Goal: Task Accomplishment & Management: Manage account settings

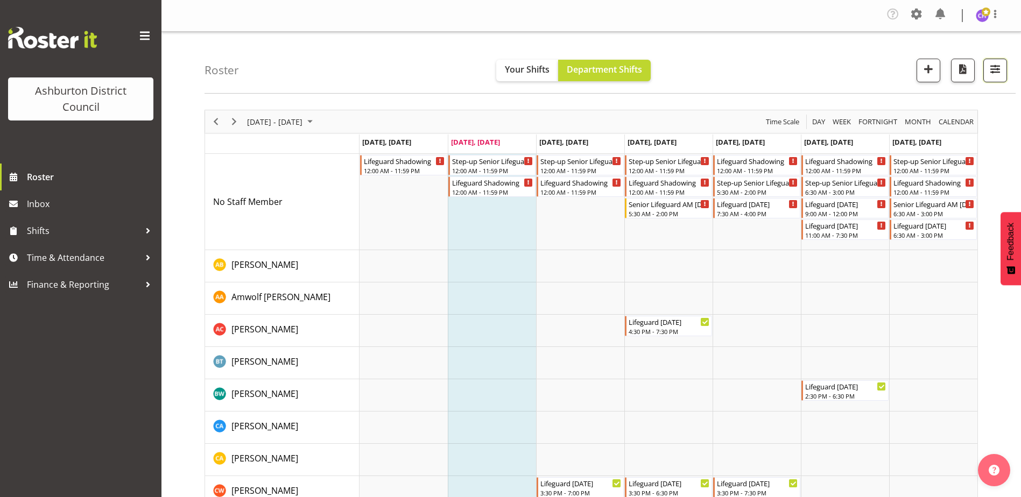
click at [995, 74] on span "button" at bounding box center [995, 69] width 14 height 14
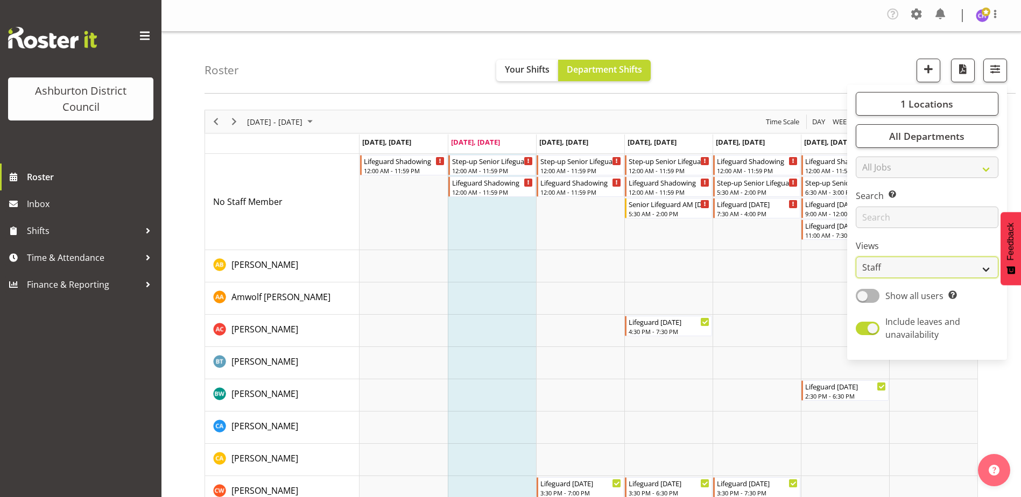
click at [890, 273] on select "Staff Role Shift - Horizontal Shift - Vertical Staff - Location" at bounding box center [926, 268] width 143 height 22
select select "shift"
click at [856, 257] on select "Staff Role Shift - Horizontal Shift - Vertical Staff - Location" at bounding box center [926, 268] width 143 height 22
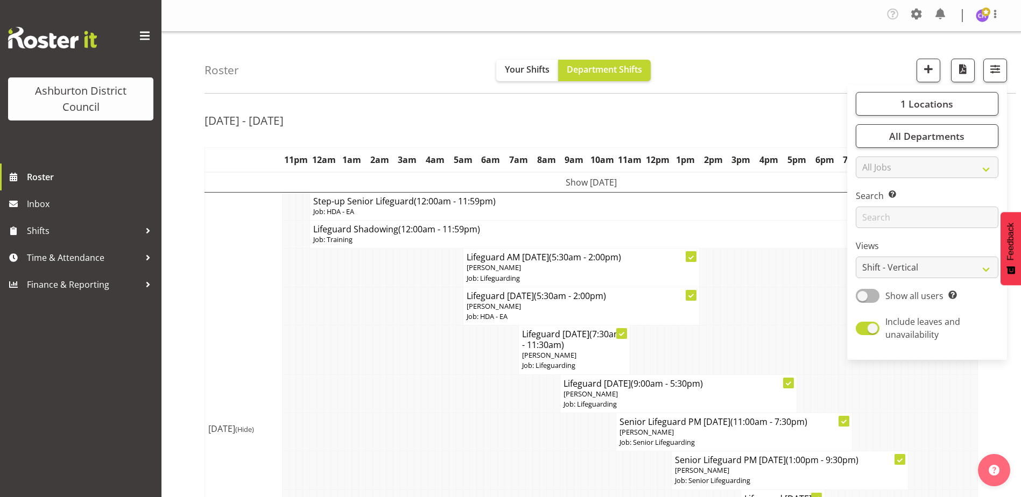
click at [769, 41] on div "Roster Your Shifts Department Shifts 1 Locations [GEOGRAPHIC_DATA] [GEOGRAPHIC_…" at bounding box center [609, 63] width 811 height 62
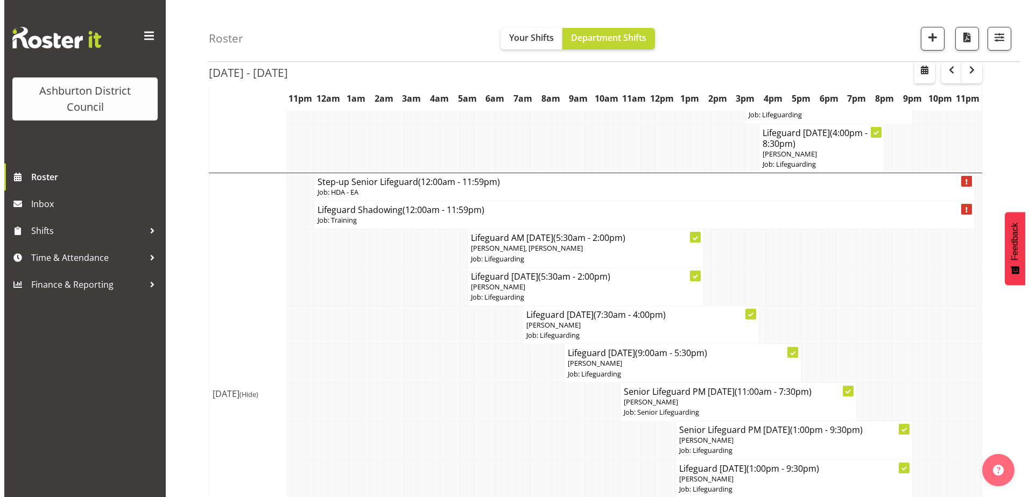
scroll to position [538, 0]
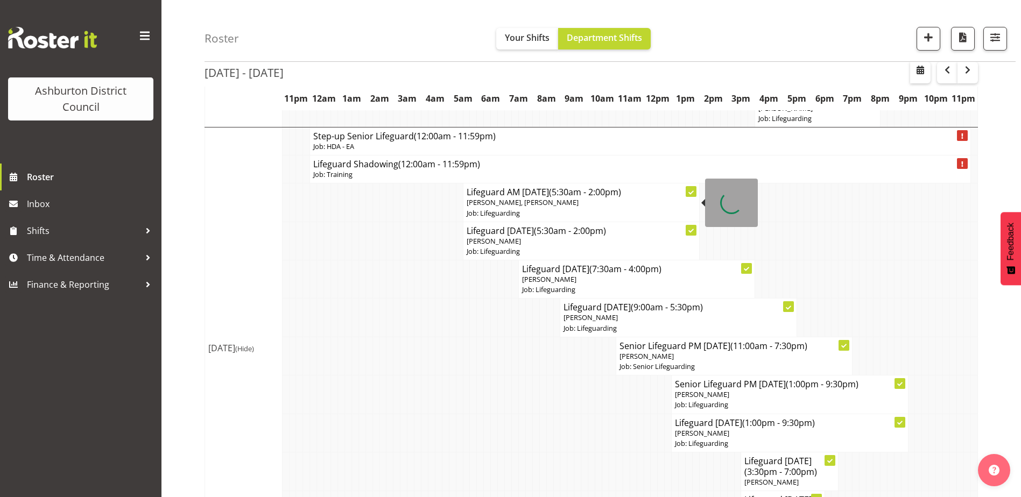
click at [486, 195] on h4 "Lifeguard AM [DATE] (5:30am - 2:00pm)" at bounding box center [580, 192] width 229 height 11
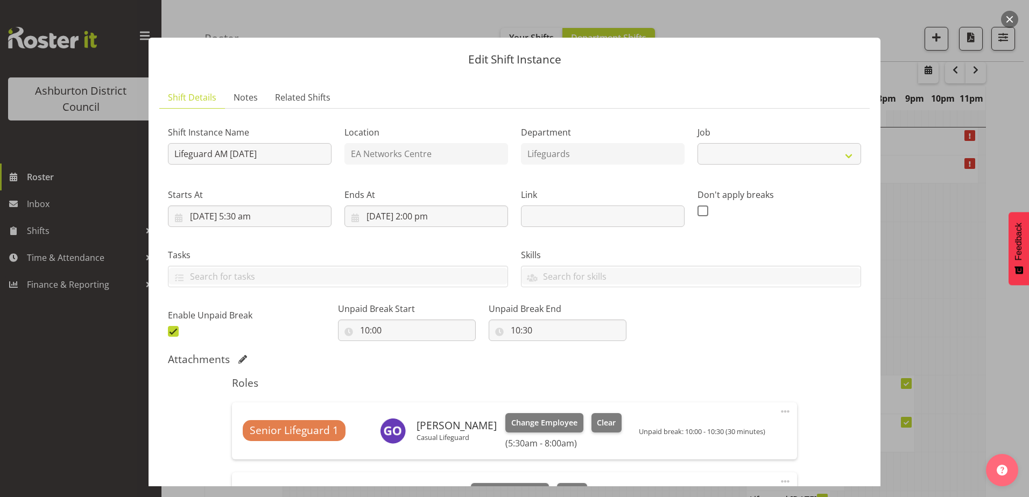
select select "38"
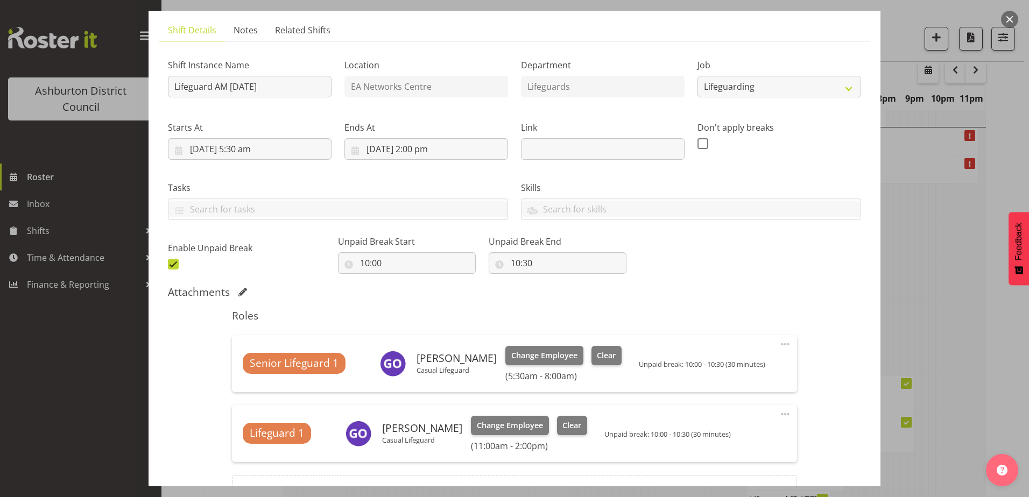
scroll to position [161, 0]
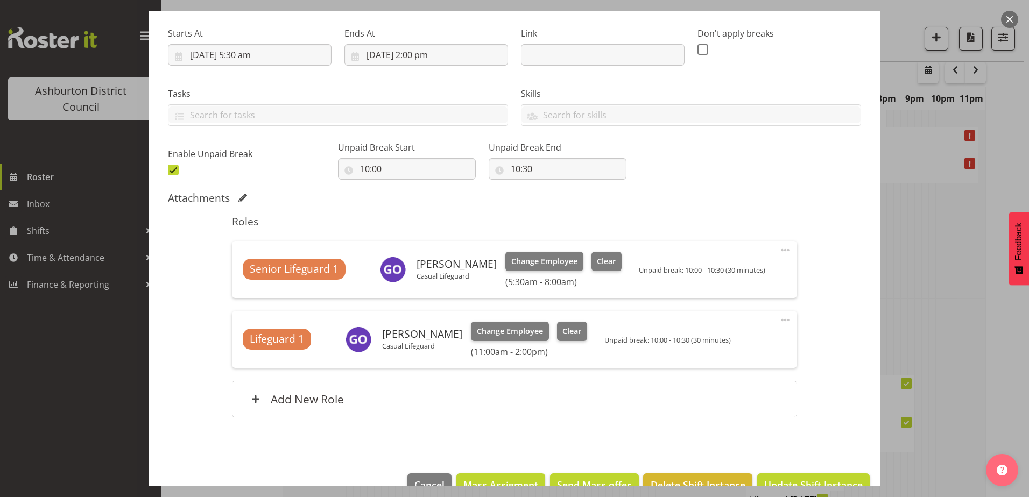
click at [1008, 25] on button "button" at bounding box center [1009, 19] width 17 height 17
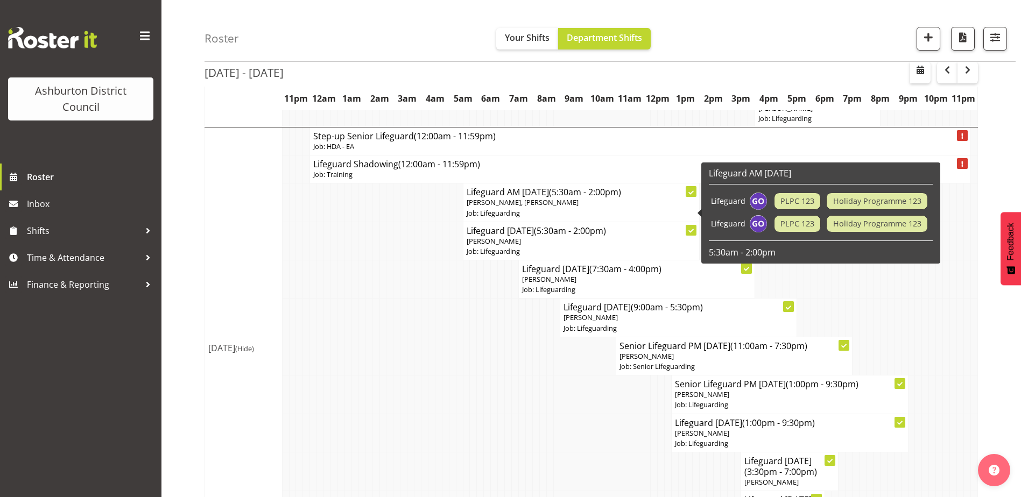
click at [509, 203] on span "[PERSON_NAME], [PERSON_NAME]" at bounding box center [522, 202] width 112 height 10
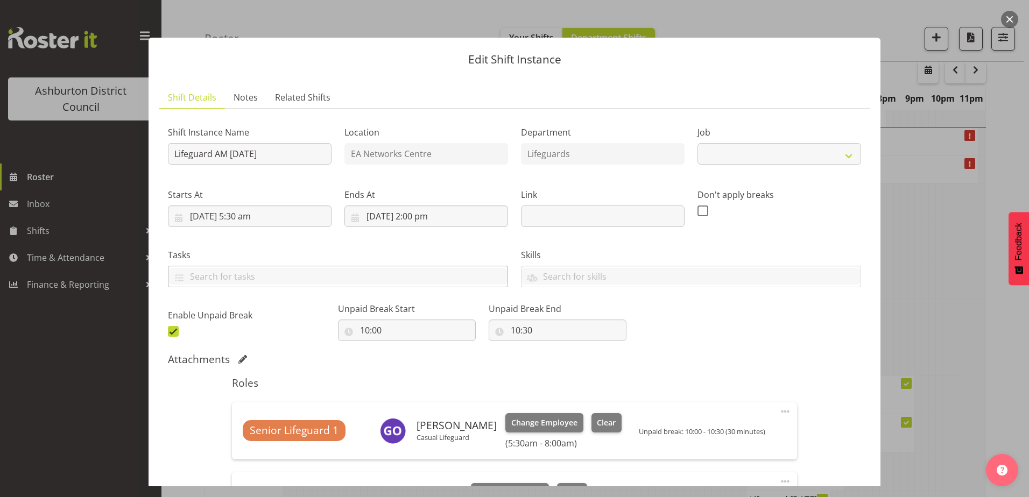
select select "38"
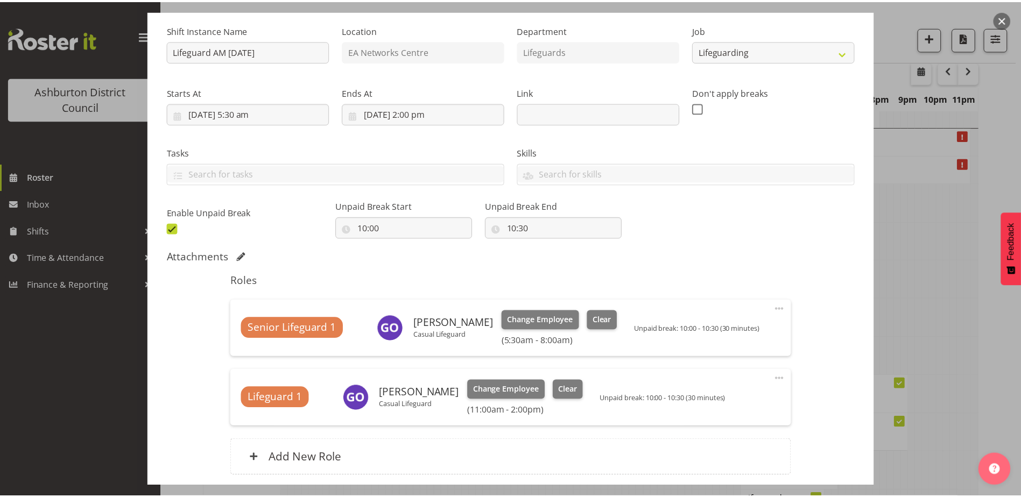
scroll to position [108, 0]
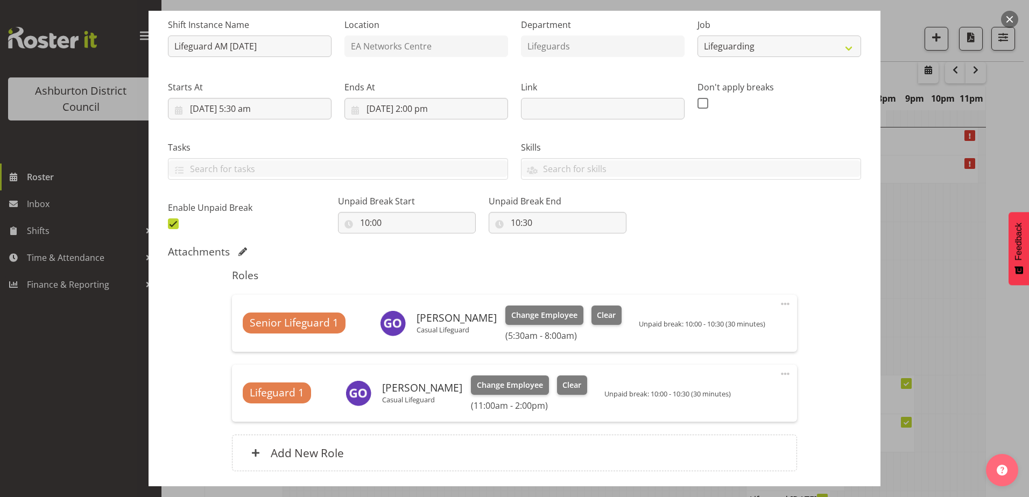
click at [1014, 11] on div at bounding box center [514, 248] width 1029 height 497
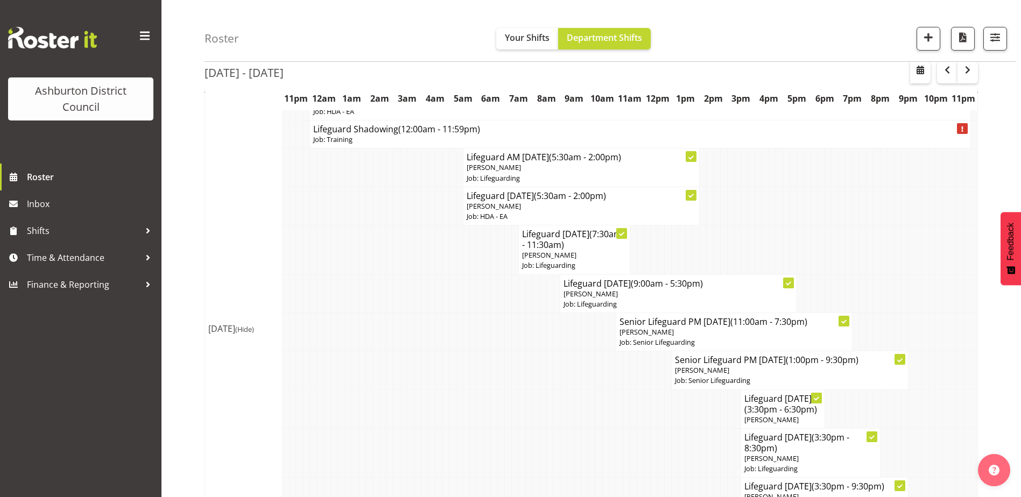
scroll to position [0, 0]
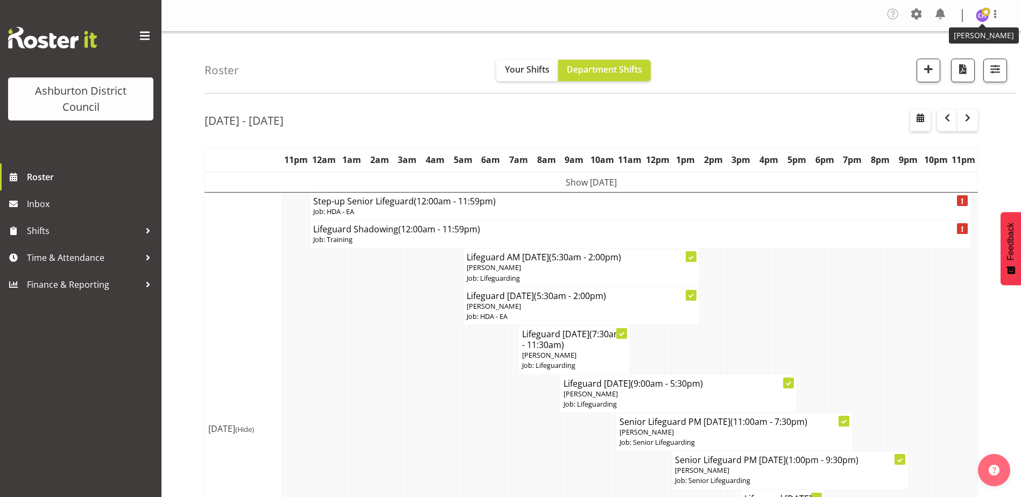
click at [979, 15] on img at bounding box center [981, 15] width 13 height 13
click at [967, 55] on link "Log Out" at bounding box center [949, 58] width 103 height 19
